Goal: Information Seeking & Learning: Check status

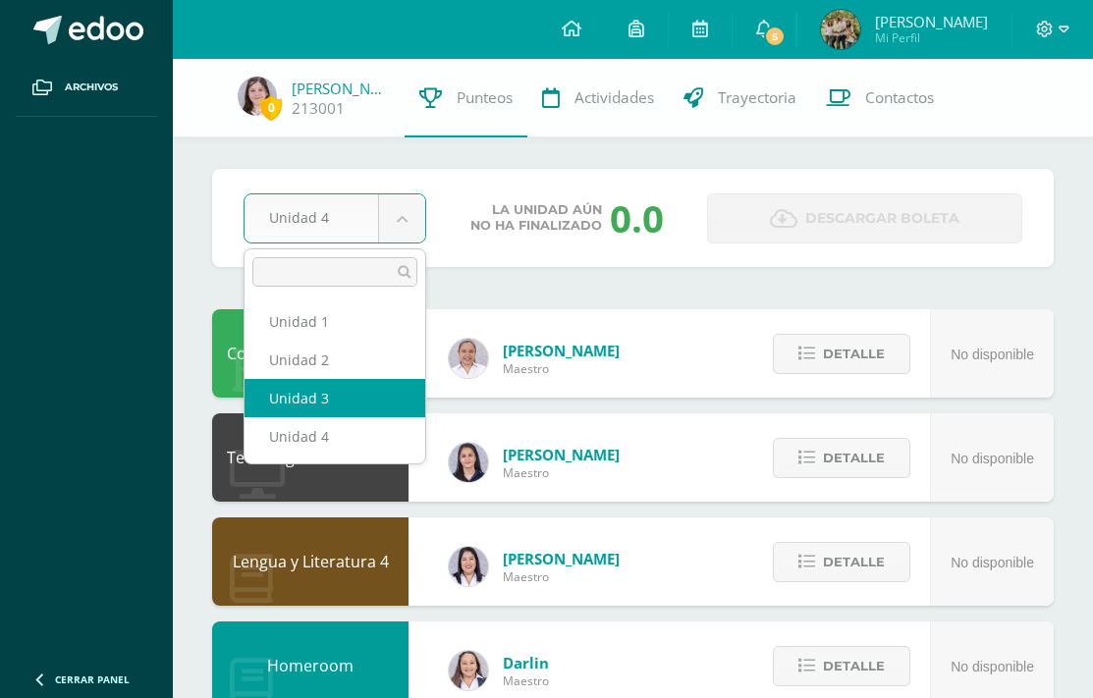
select select "Unidad 3"
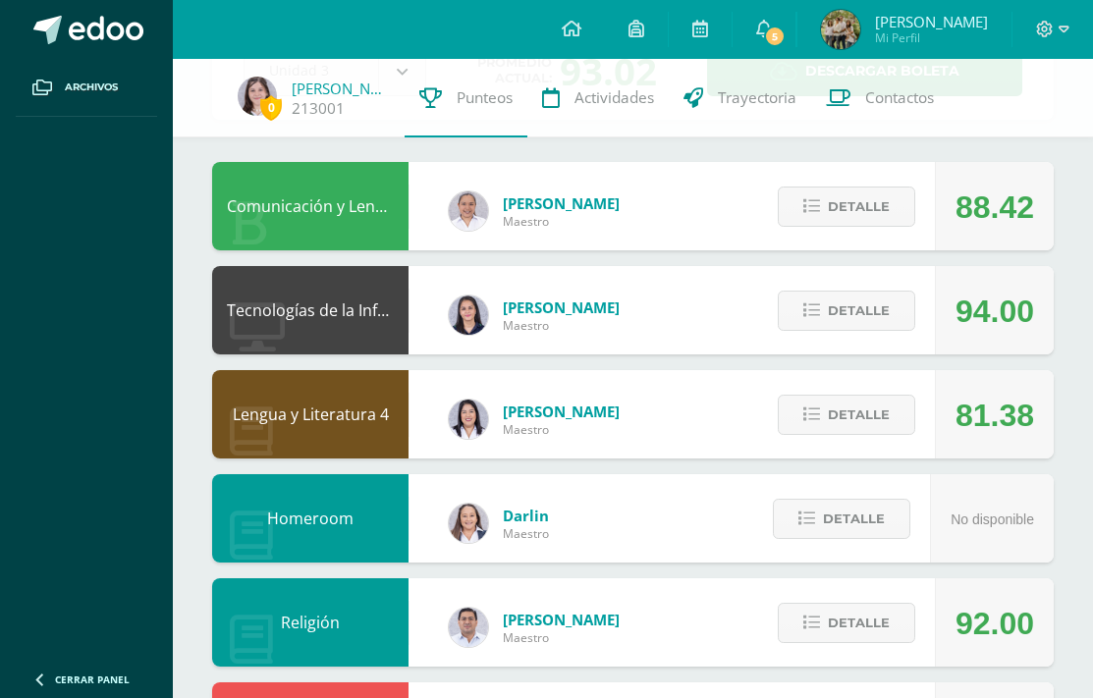
scroll to position [157, 0]
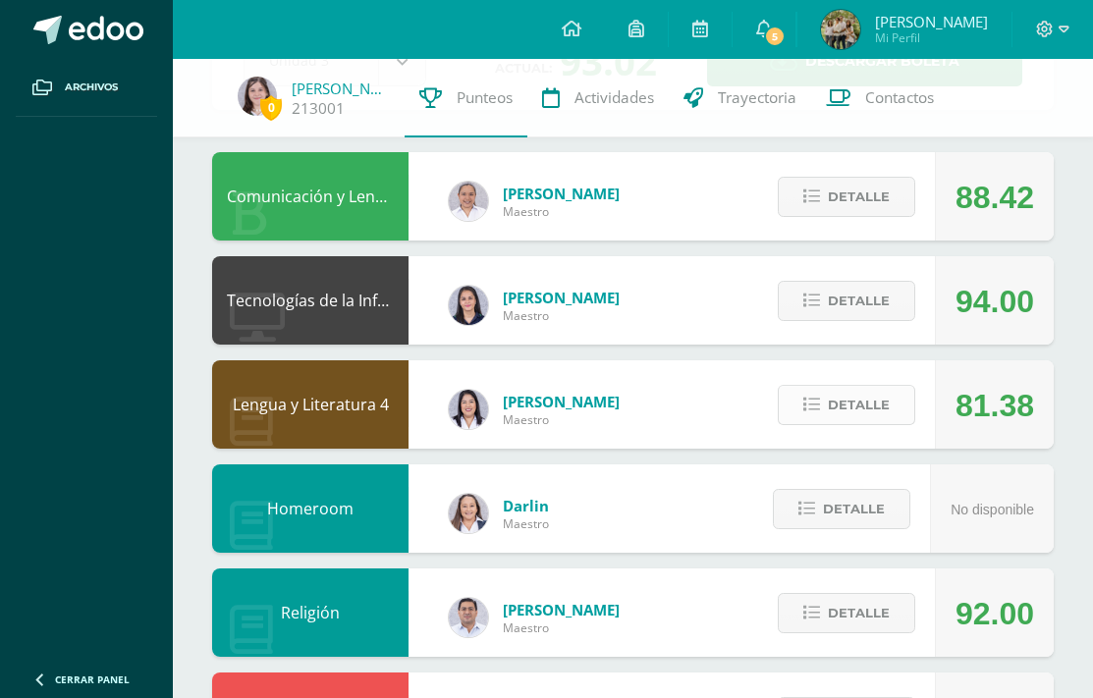
click at [857, 400] on span "Detalle" at bounding box center [858, 405] width 62 height 36
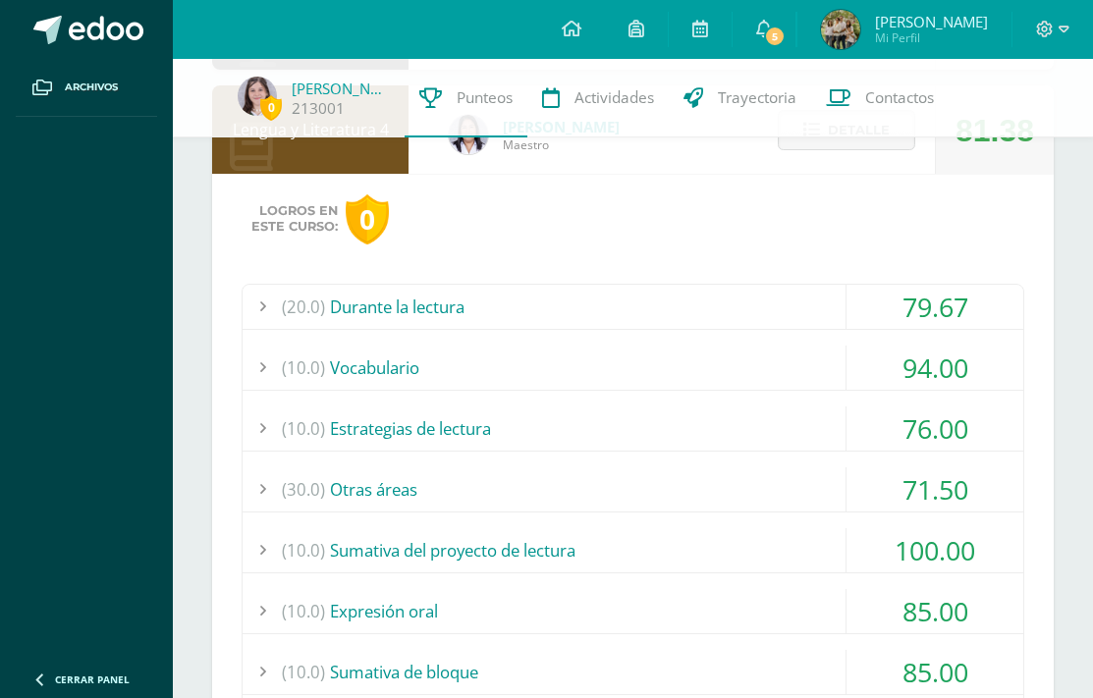
scroll to position [456, 0]
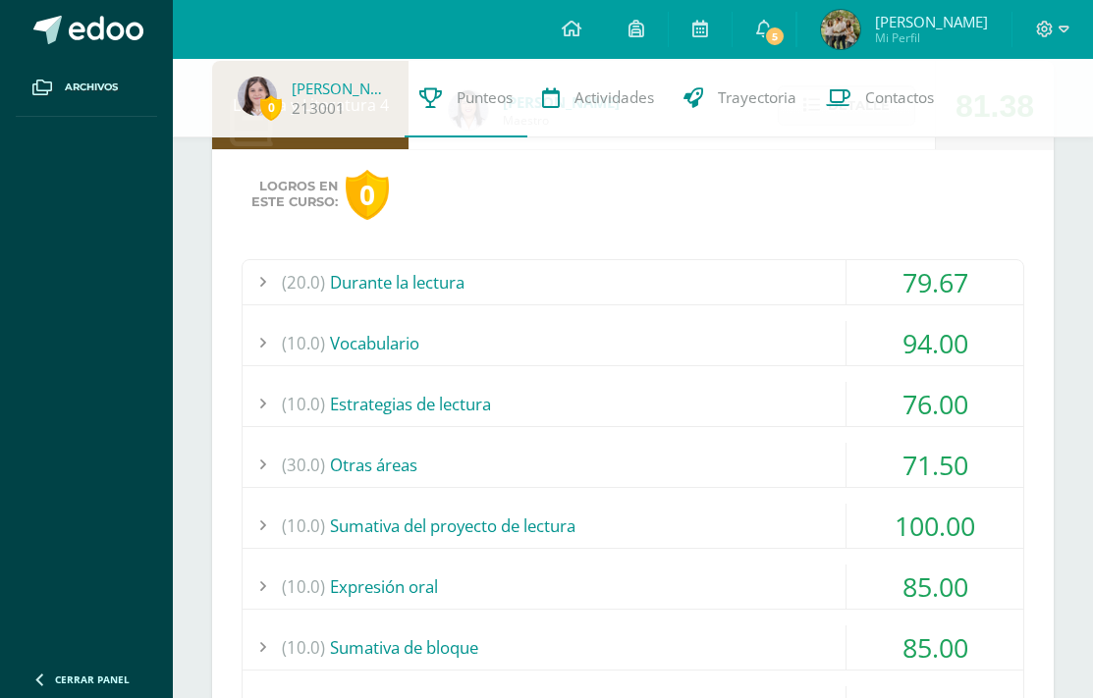
click at [758, 281] on div "(20.0) Durante la lectura" at bounding box center [632, 282] width 780 height 44
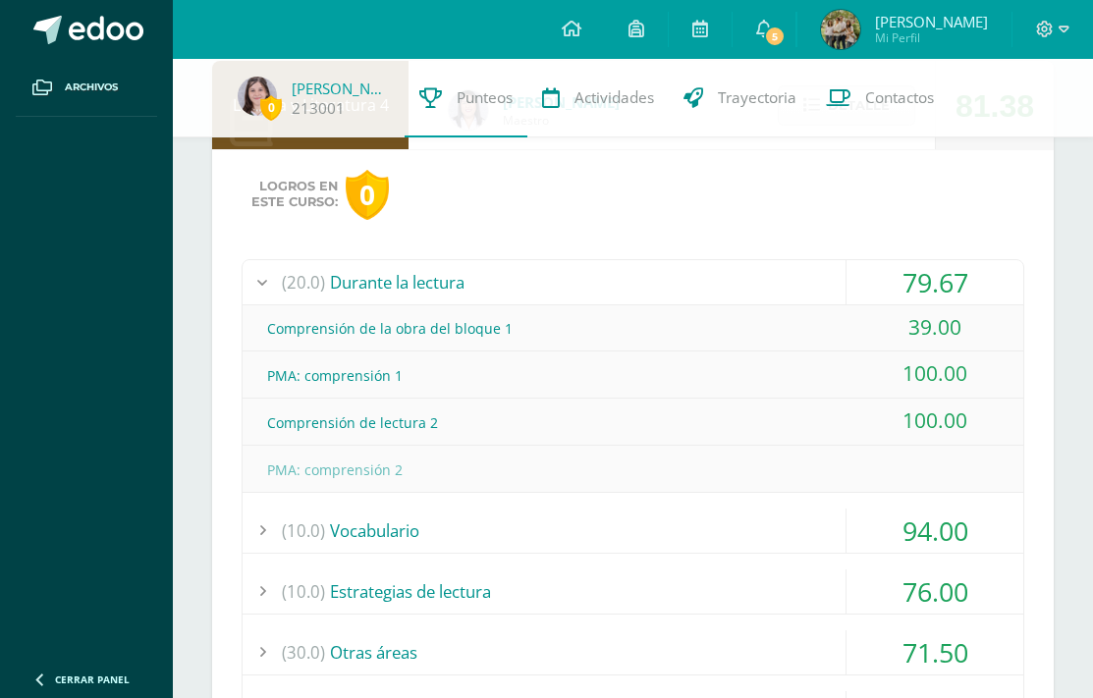
click at [758, 281] on div "(20.0) Durante la lectura" at bounding box center [632, 282] width 780 height 44
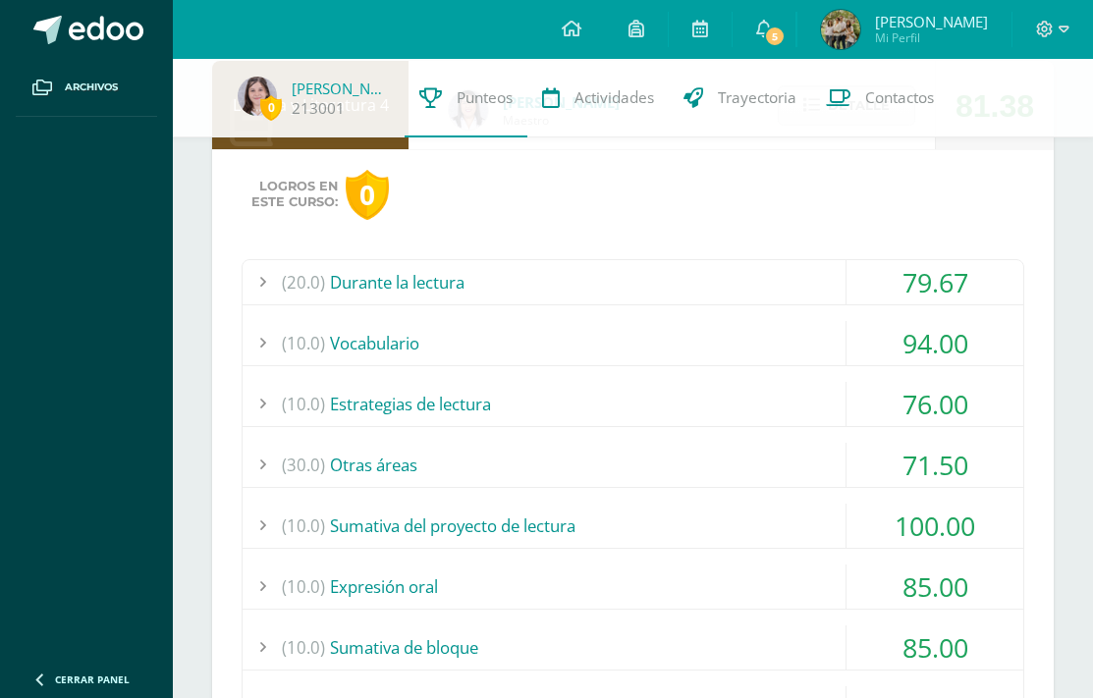
click at [758, 281] on div "(20.0) Durante la lectura" at bounding box center [632, 282] width 780 height 44
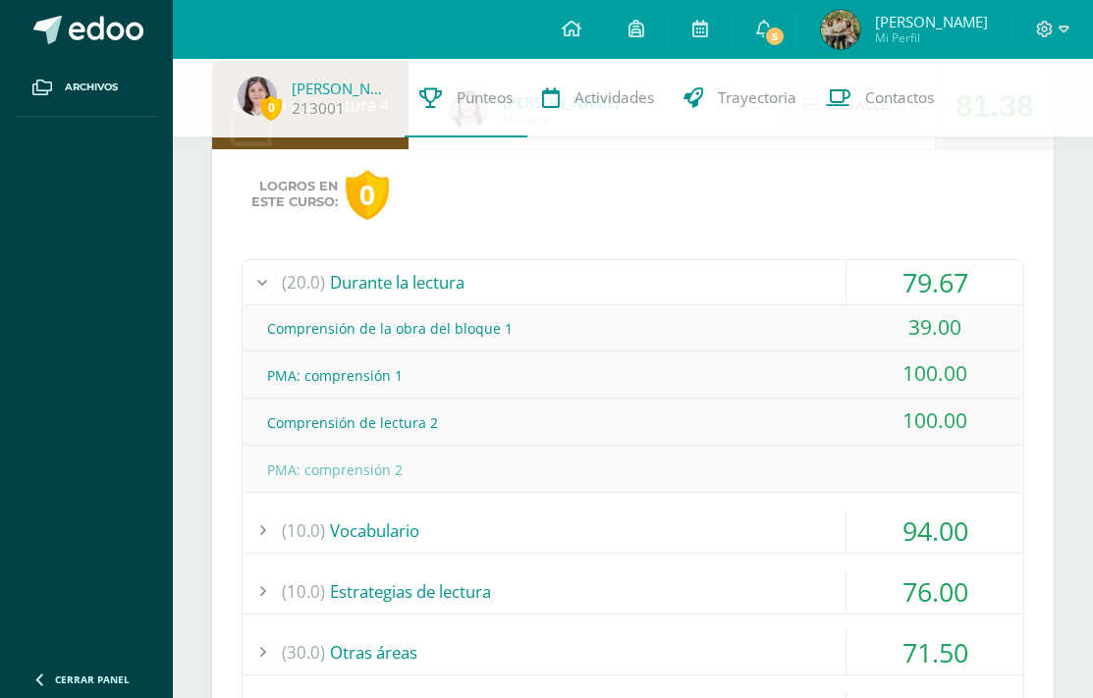
click at [758, 281] on div "(20.0) Durante la lectura" at bounding box center [632, 282] width 780 height 44
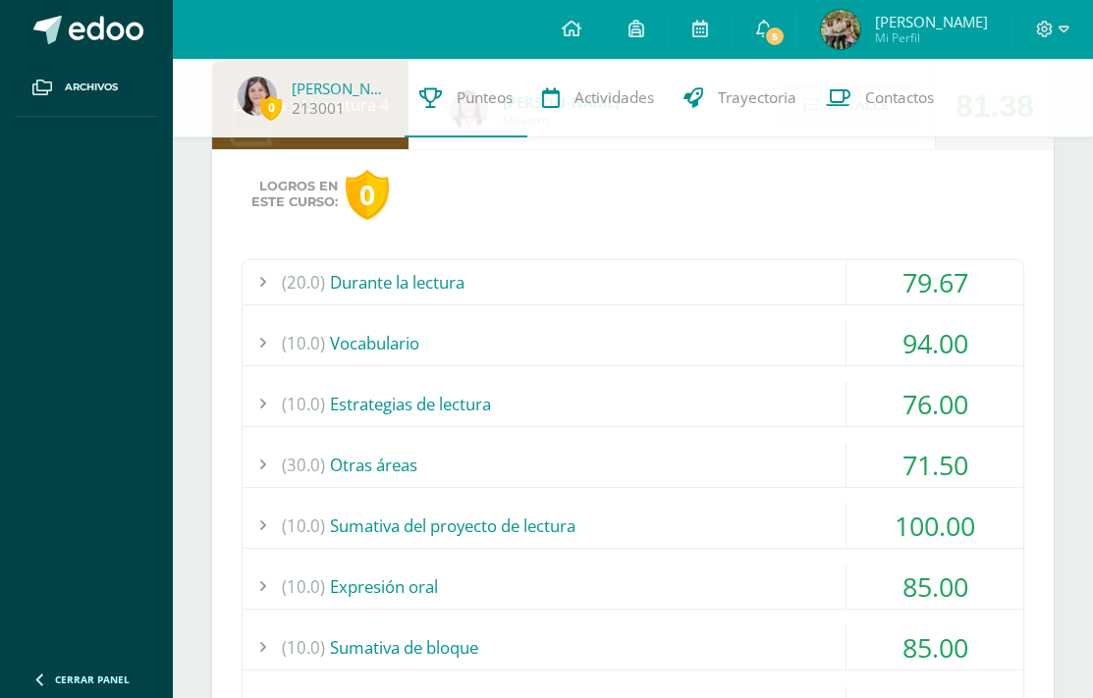
click at [758, 281] on div "(20.0) Durante la lectura" at bounding box center [632, 282] width 780 height 44
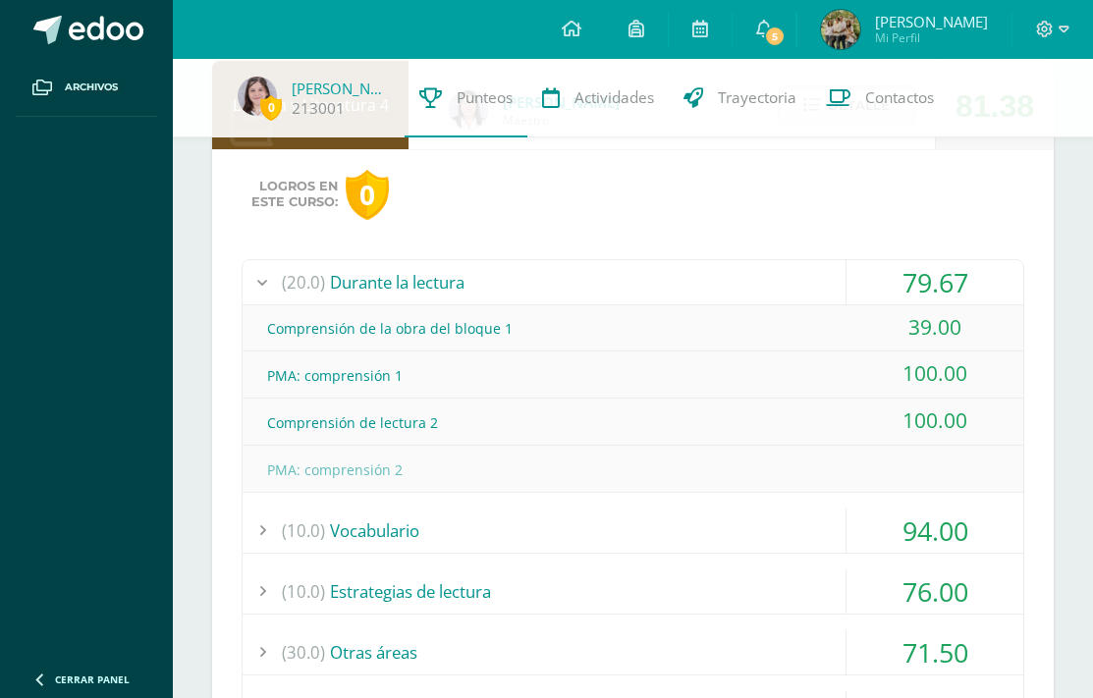
click at [758, 281] on div "(20.0) Durante la lectura" at bounding box center [632, 282] width 780 height 44
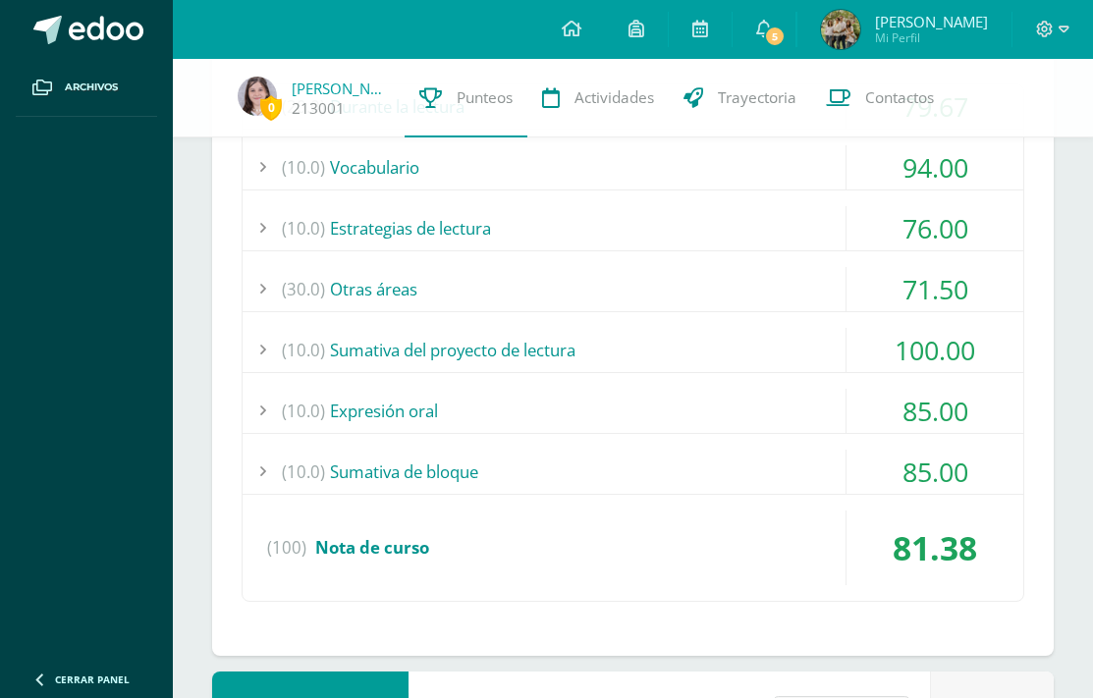
scroll to position [641, 0]
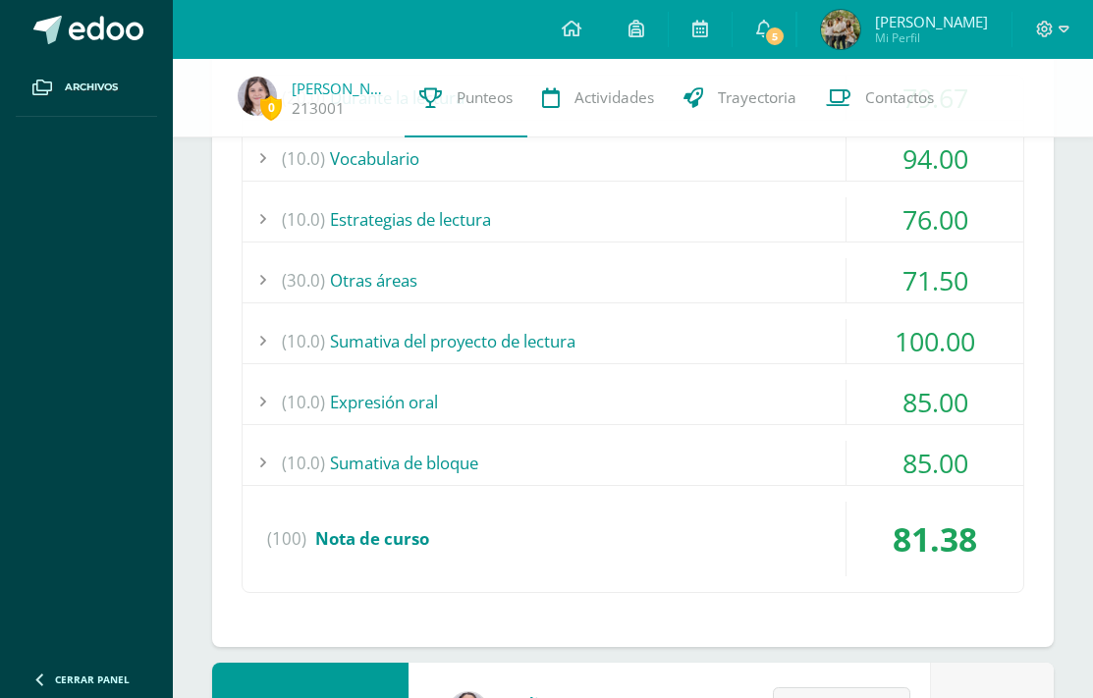
click at [705, 399] on div "(10.0) Expresión oral" at bounding box center [632, 402] width 780 height 44
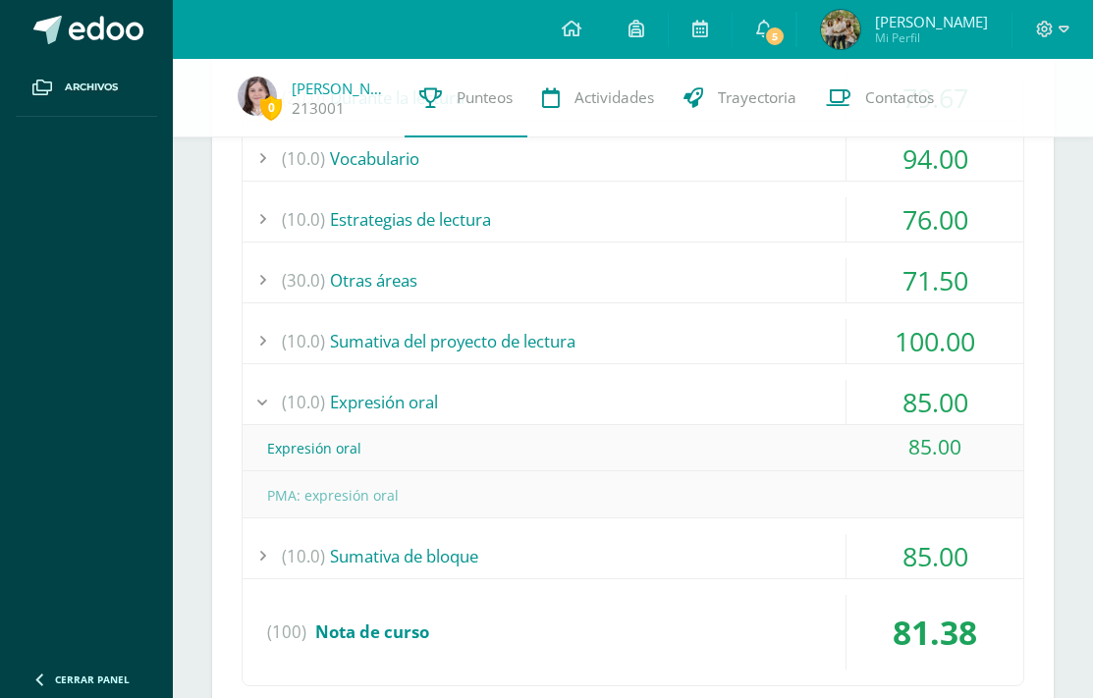
click at [705, 399] on div "(10.0) Expresión oral" at bounding box center [632, 402] width 780 height 44
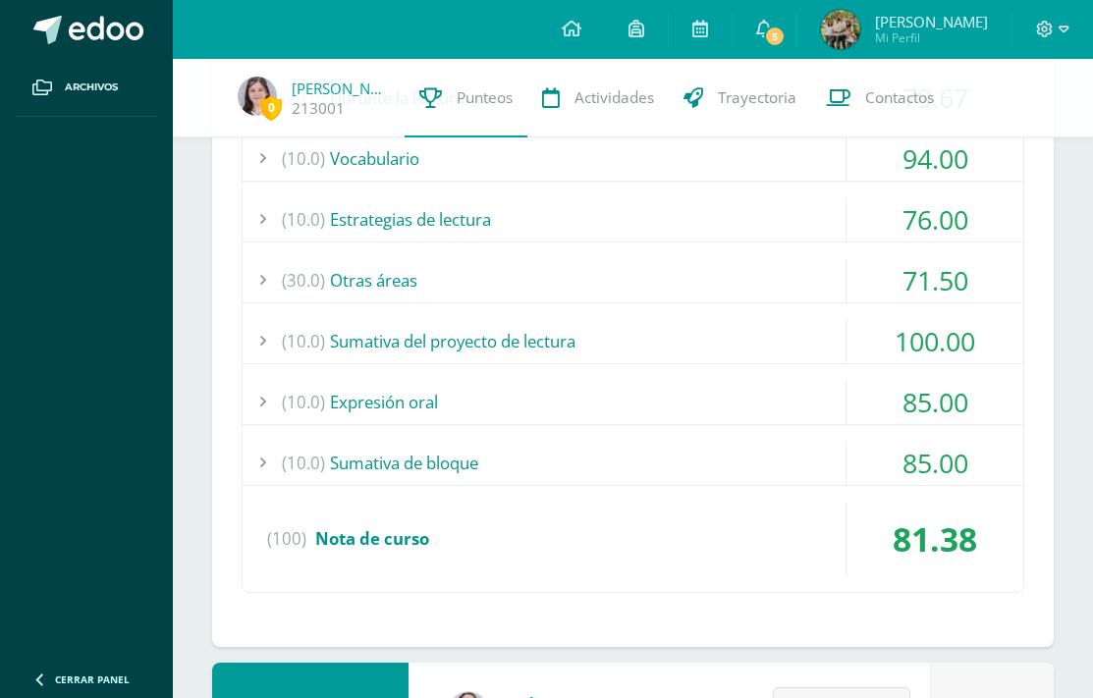
click at [615, 337] on div "(10.0) Sumativa del proyecto de lectura" at bounding box center [632, 341] width 780 height 44
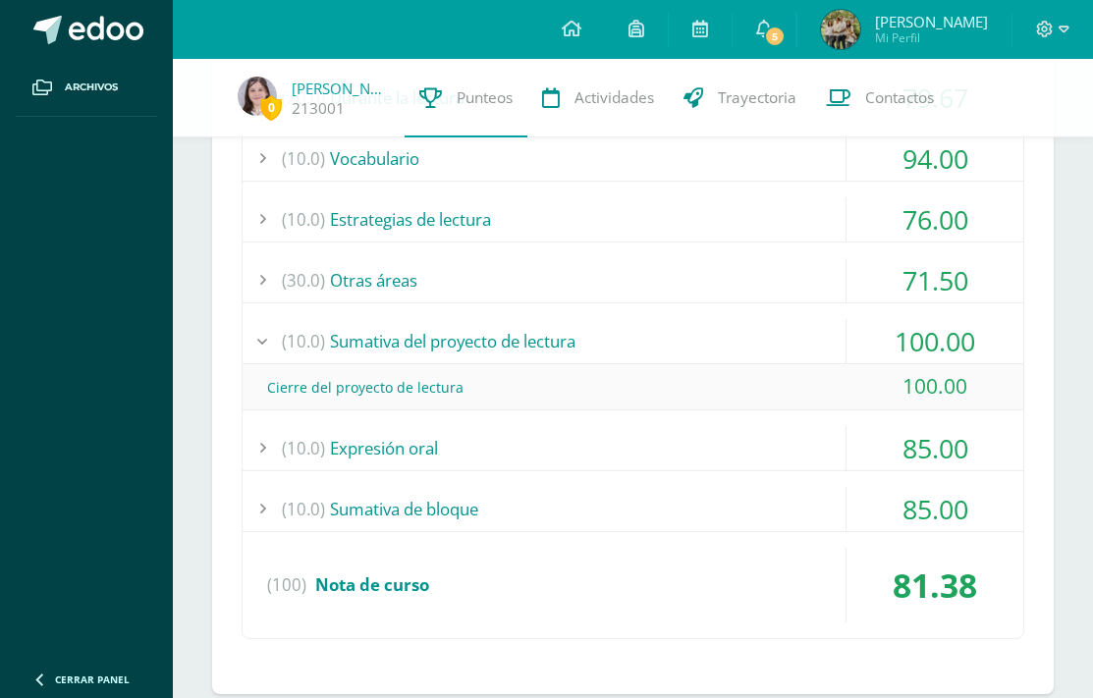
click at [615, 337] on div "(10.0) Sumativa del proyecto de lectura" at bounding box center [632, 341] width 780 height 44
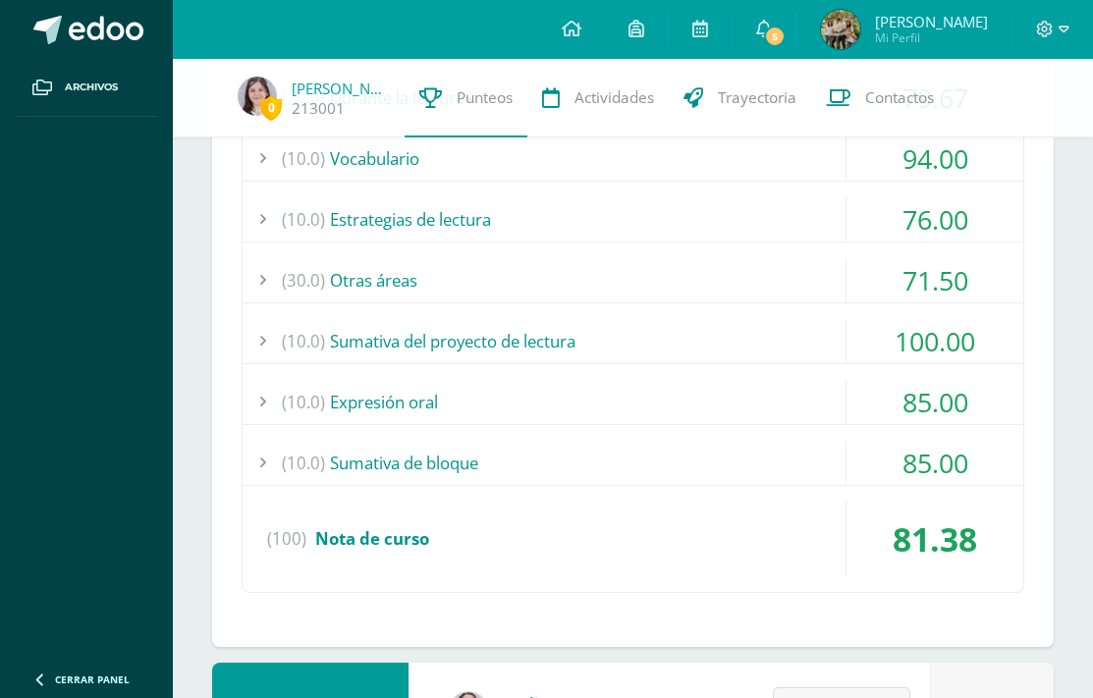
click at [514, 287] on div "(30.0) Otras áreas" at bounding box center [632, 280] width 780 height 44
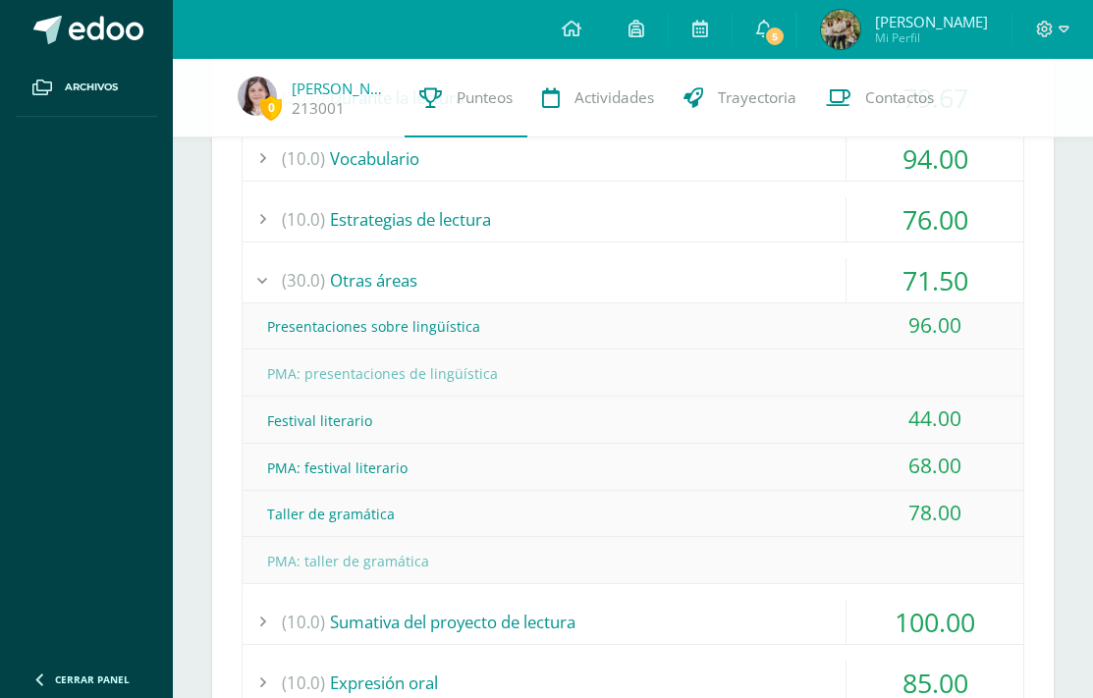
click at [587, 273] on div "(30.0) Otras áreas" at bounding box center [632, 280] width 780 height 44
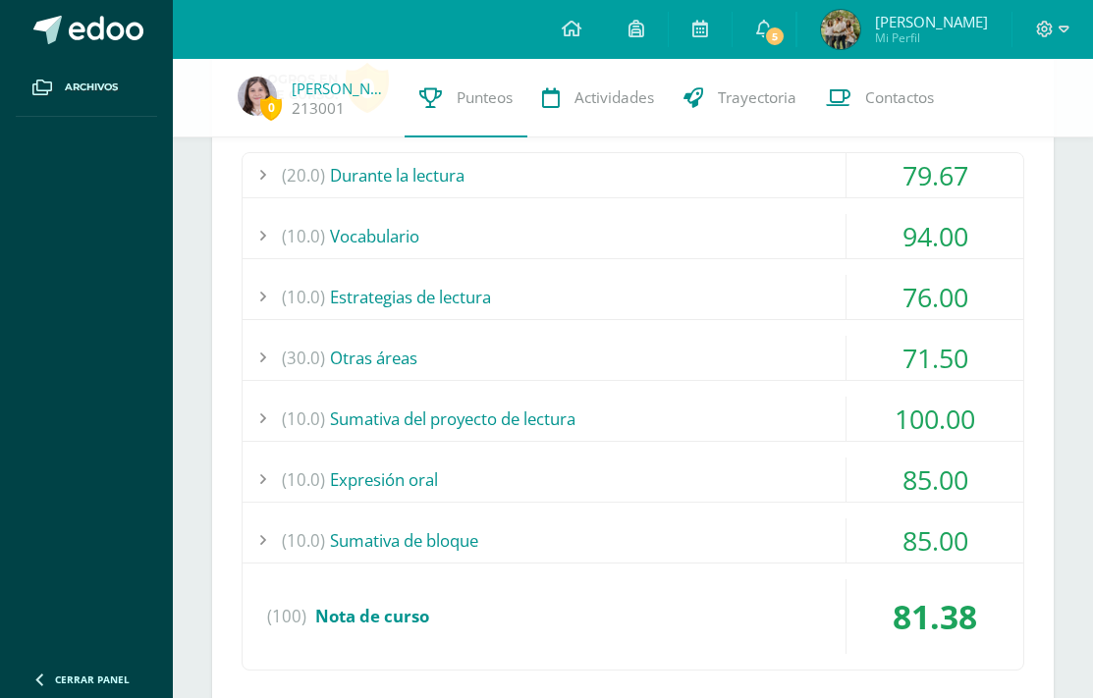
scroll to position [557, 0]
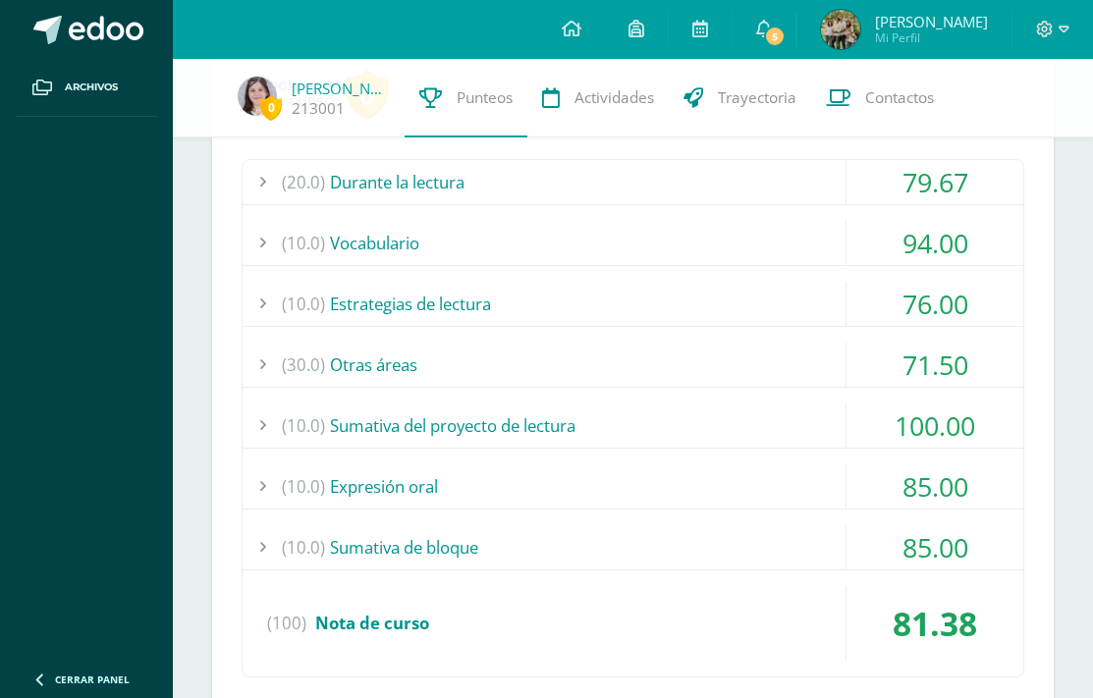
click at [555, 303] on div "(10.0) Estrategias de lectura" at bounding box center [632, 304] width 780 height 44
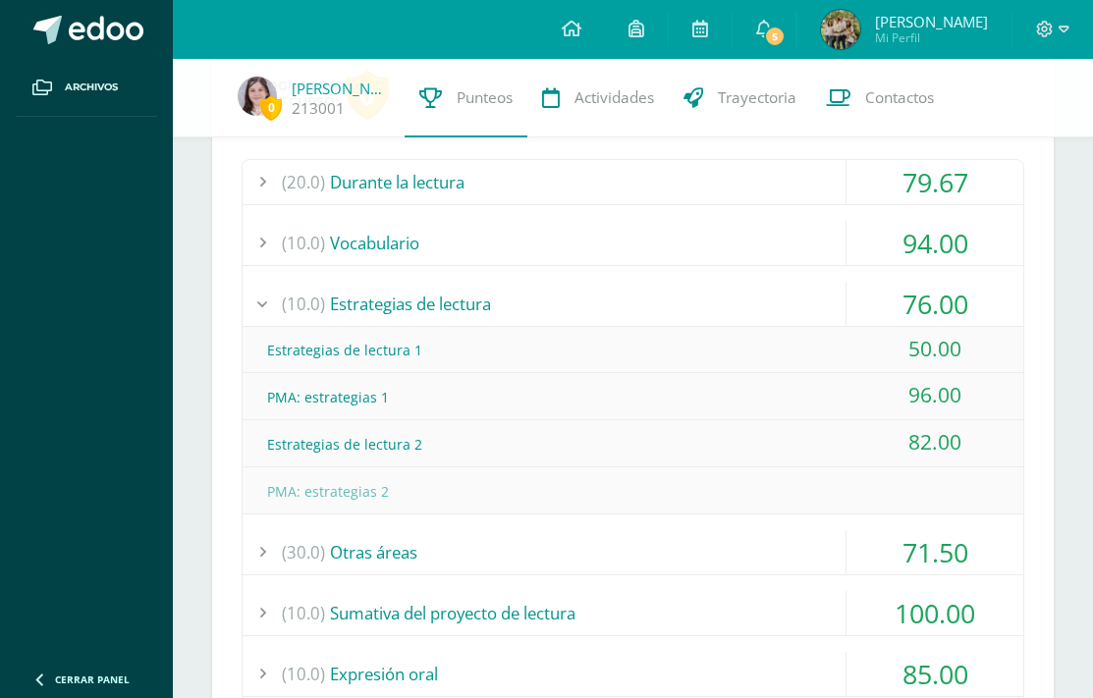
click at [555, 303] on div "(10.0) Estrategias de lectura" at bounding box center [632, 304] width 780 height 44
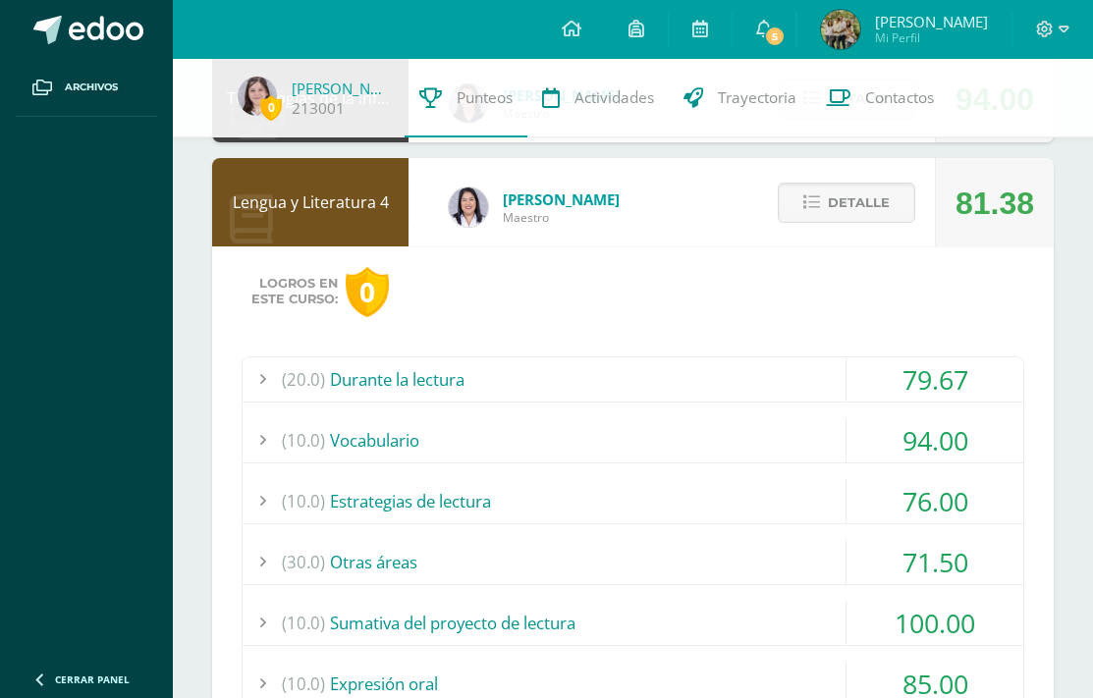
scroll to position [310, 0]
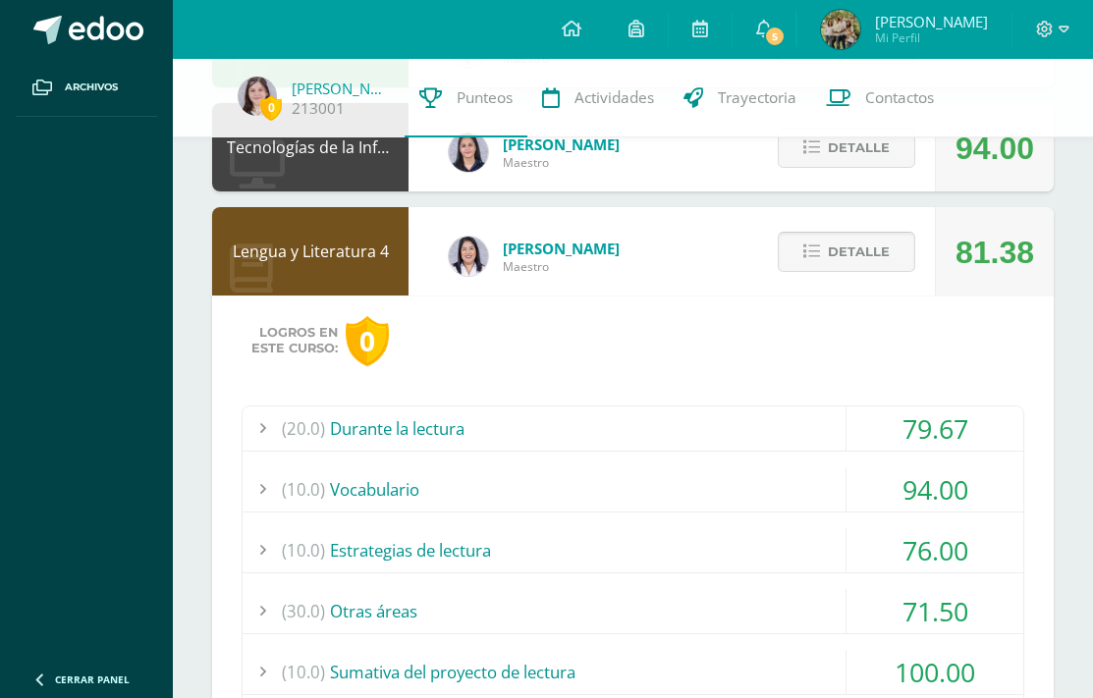
click at [853, 249] on span "Detalle" at bounding box center [858, 252] width 62 height 36
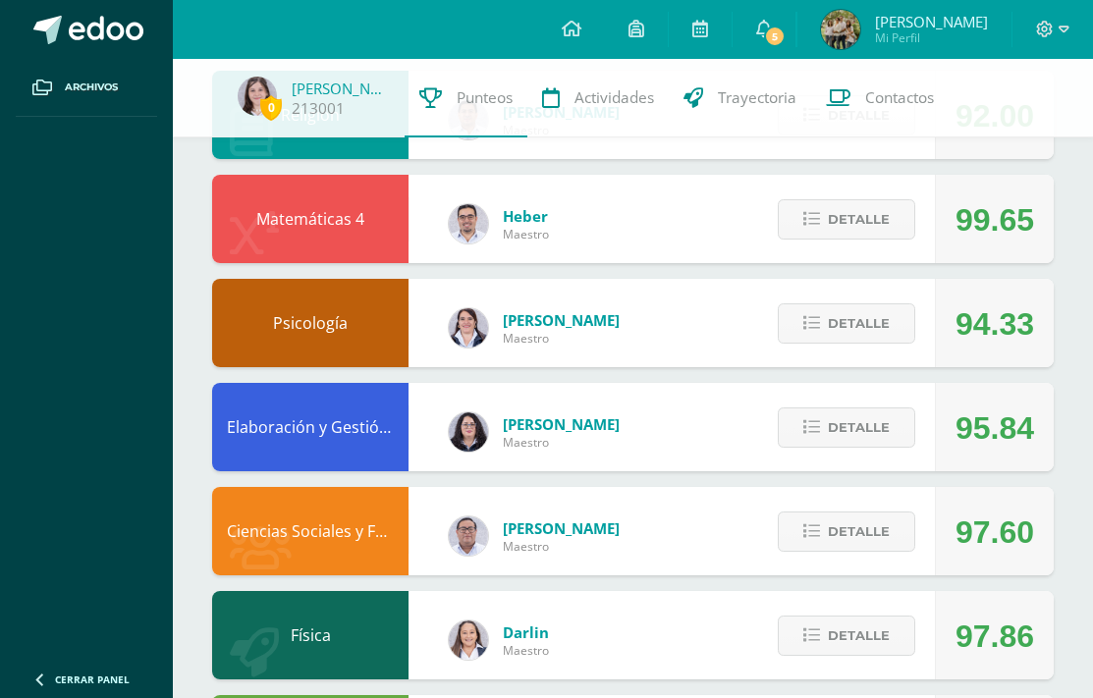
scroll to position [722, 0]
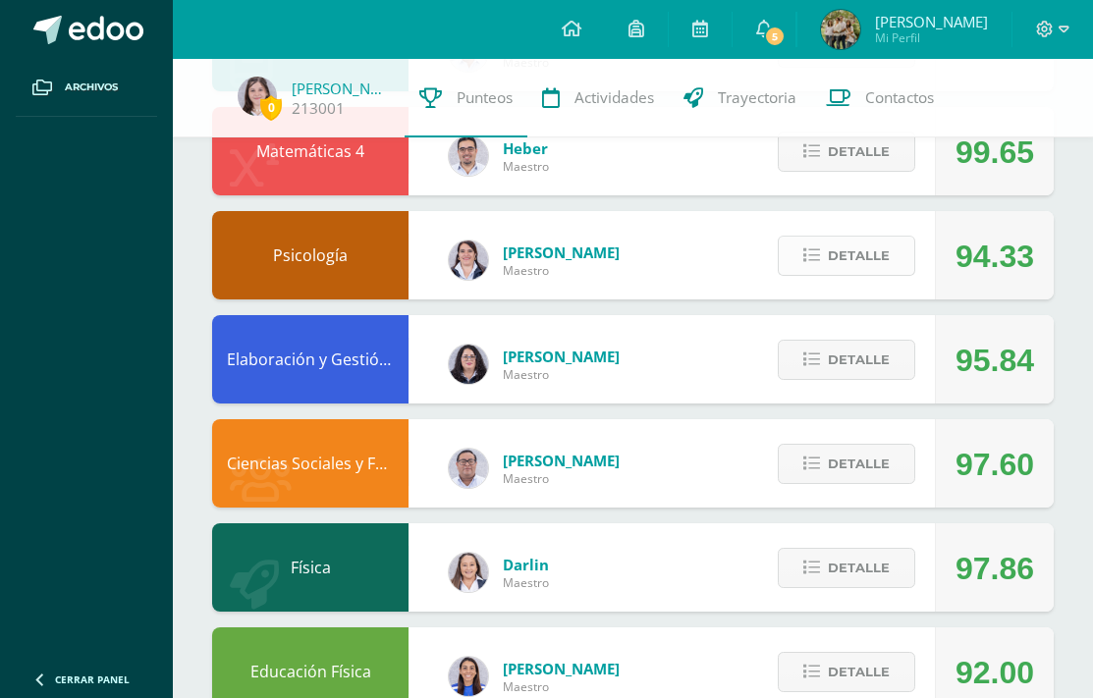
click at [832, 248] on span "Detalle" at bounding box center [858, 256] width 62 height 36
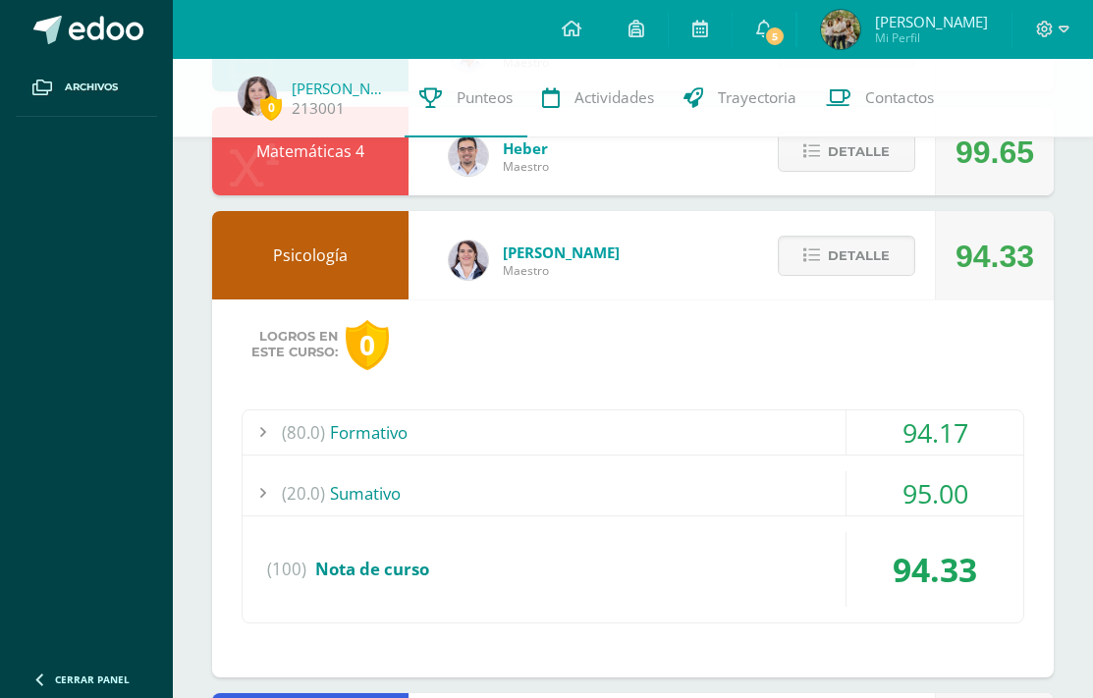
scroll to position [789, 0]
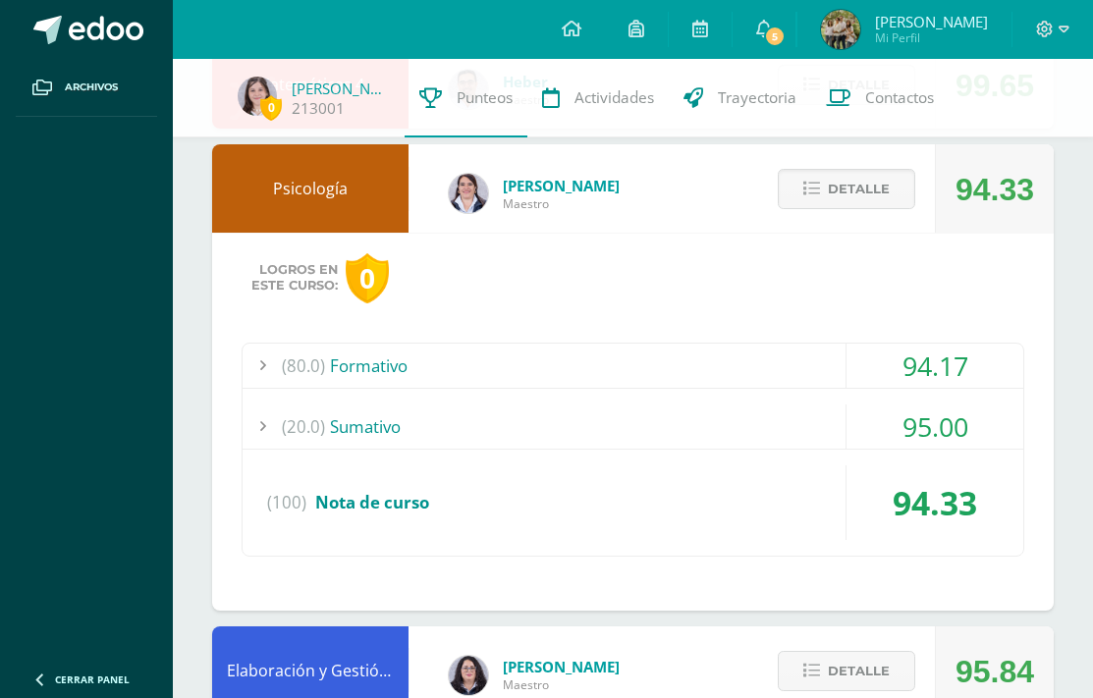
click at [754, 373] on div "(80.0) Formativo" at bounding box center [632, 366] width 780 height 44
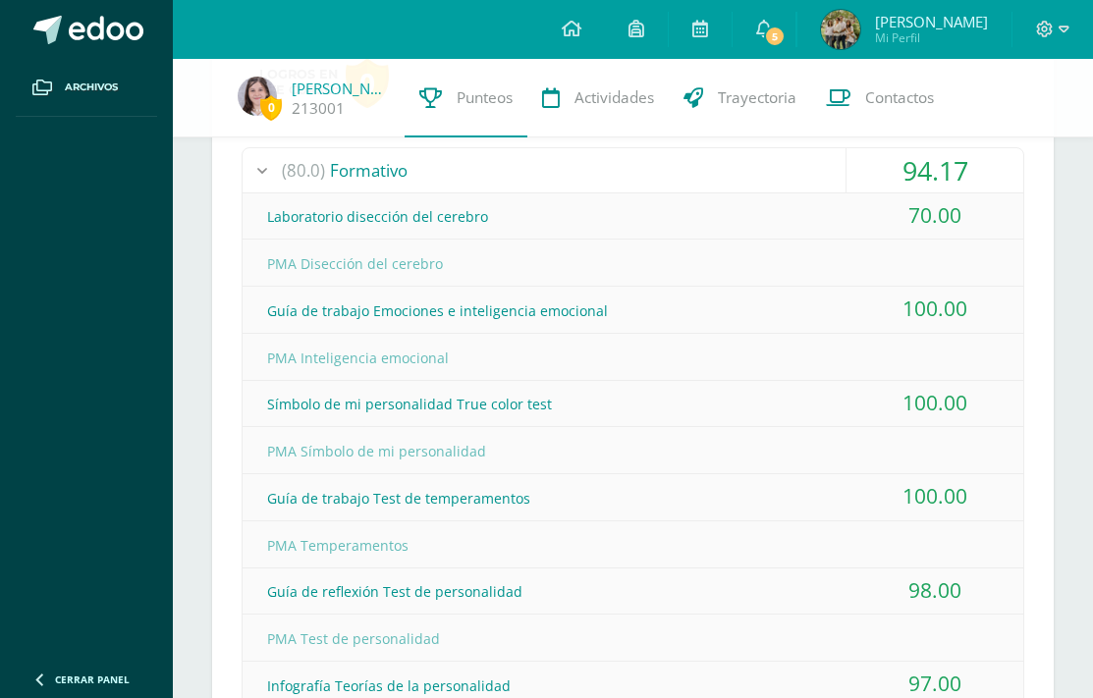
scroll to position [768, 0]
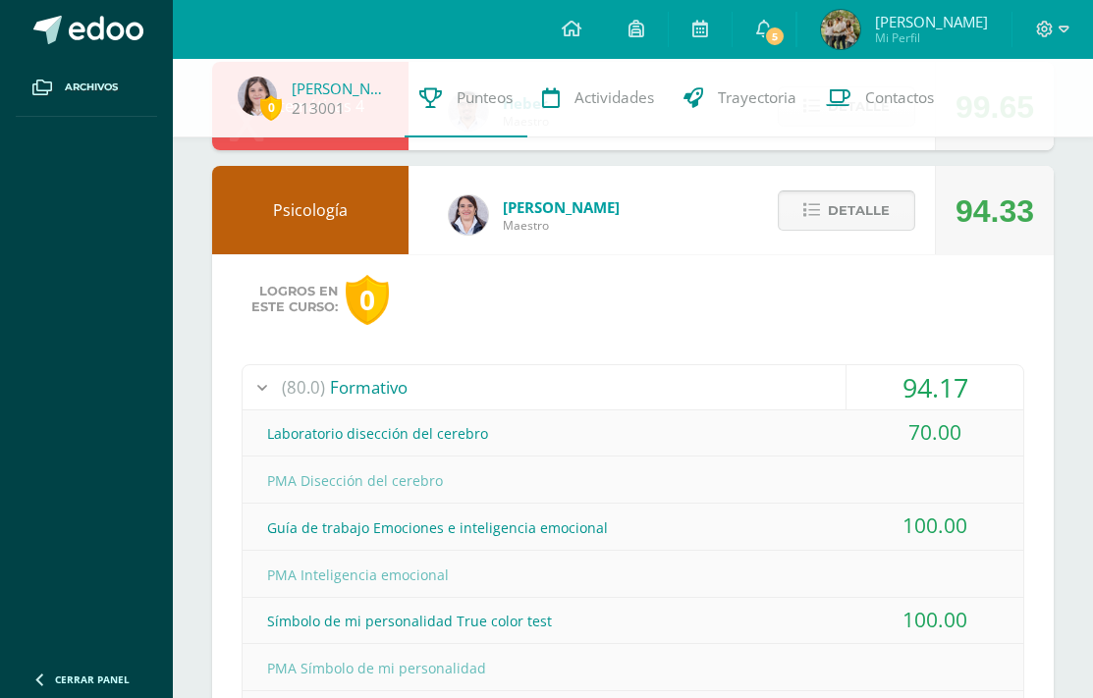
click at [856, 230] on button "Detalle" at bounding box center [845, 210] width 137 height 40
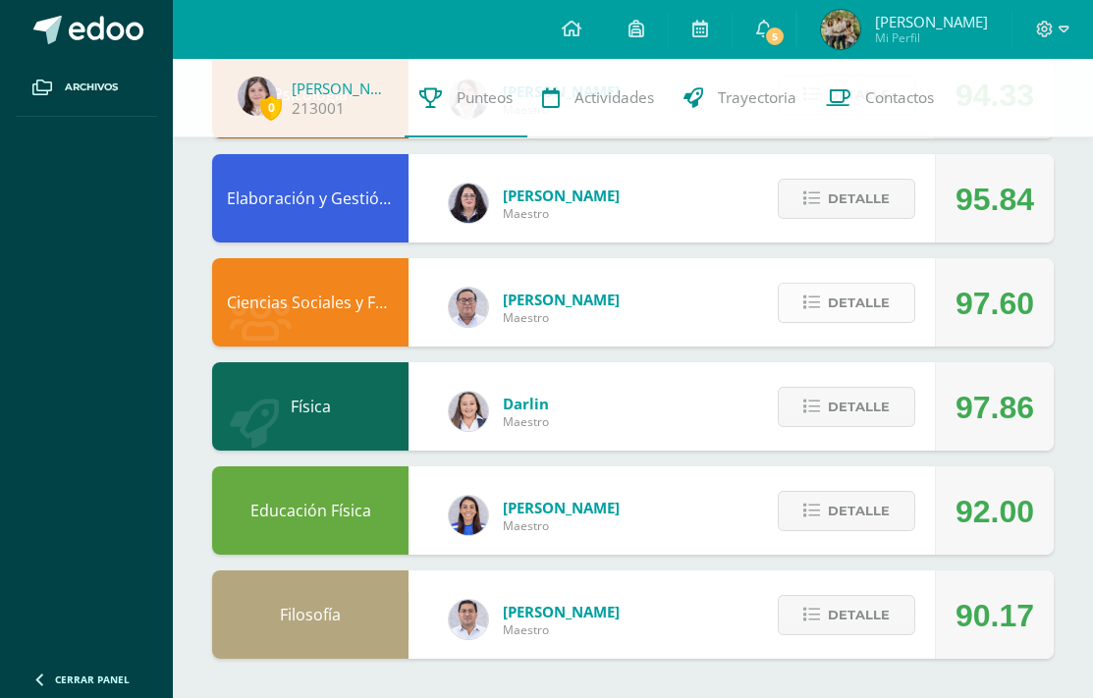
scroll to position [0, 0]
